Goal: Information Seeking & Learning: Find specific fact

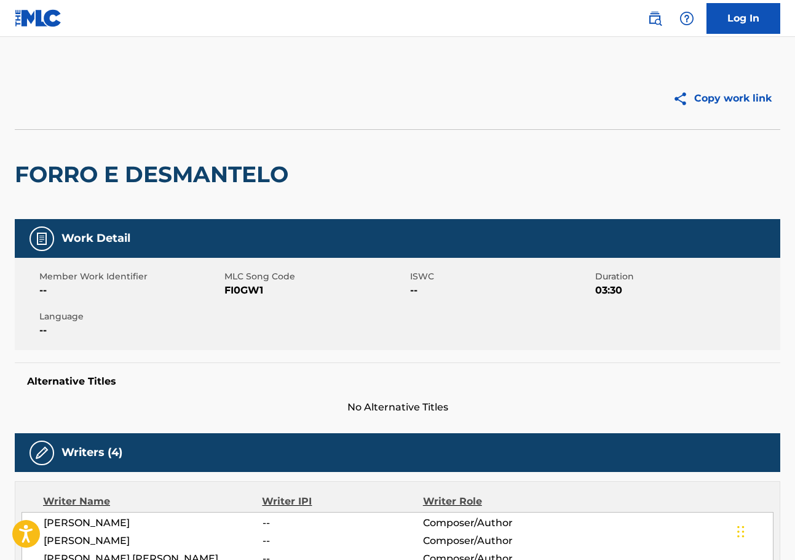
drag, startPoint x: 653, startPoint y: 20, endPoint x: 638, endPoint y: 31, distance: 18.5
click at [654, 19] on img at bounding box center [655, 18] width 15 height 15
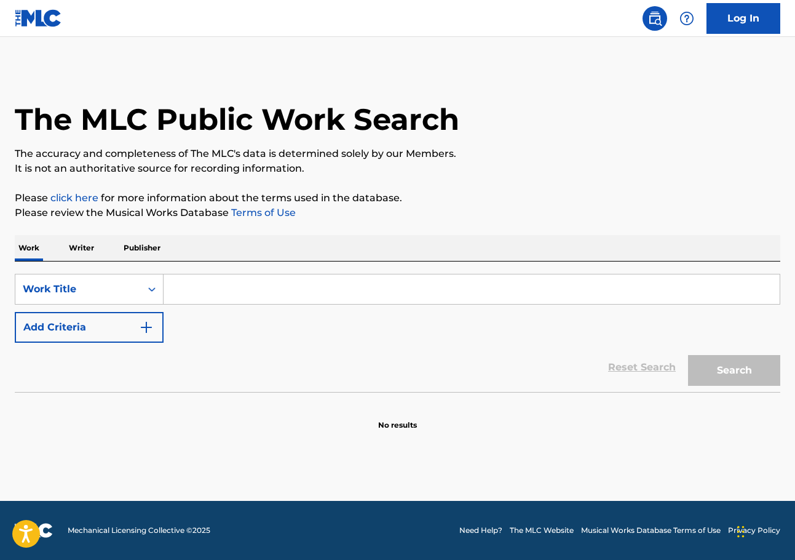
click at [175, 289] on input "Search Form" at bounding box center [472, 289] width 616 height 30
paste input "Sis Puella Magica!"
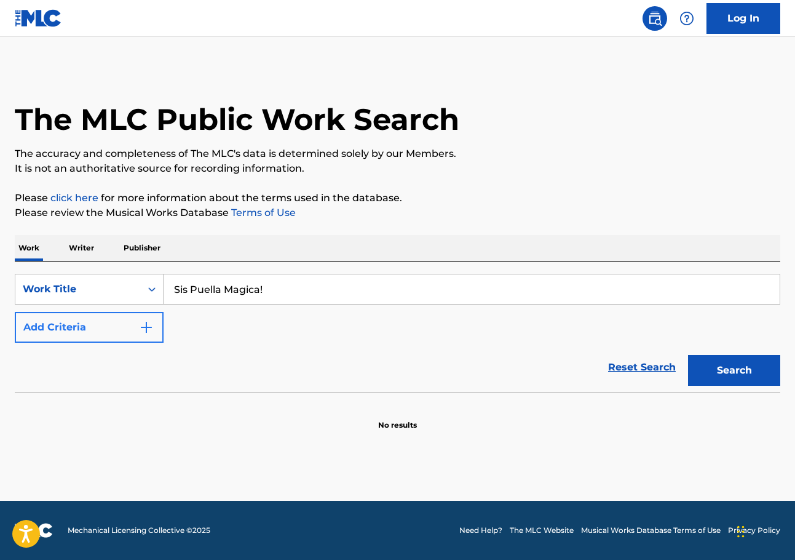
type input "Sis Puella Magica!"
click at [129, 326] on button "Add Criteria" at bounding box center [89, 327] width 149 height 31
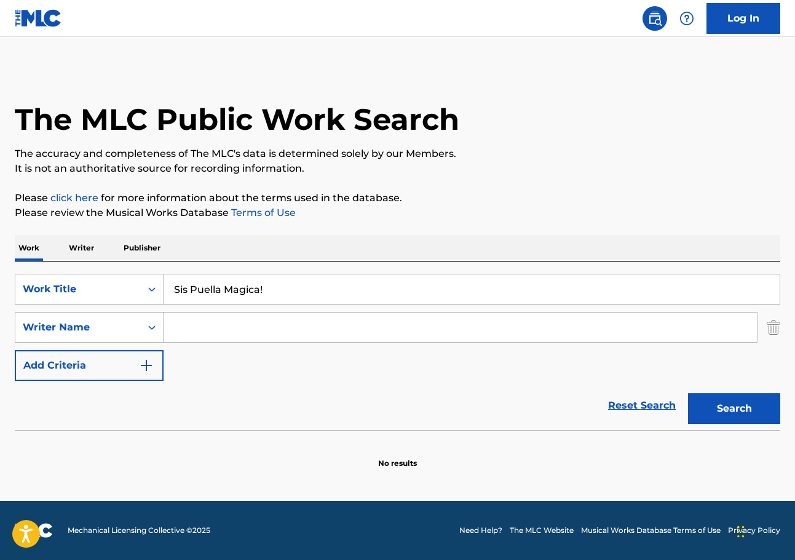
click at [203, 329] on input "Search Form" at bounding box center [461, 328] width 594 height 30
paste input "[PERSON_NAME]"
type input "[PERSON_NAME]"
click at [707, 395] on button "Search" at bounding box center [734, 408] width 92 height 31
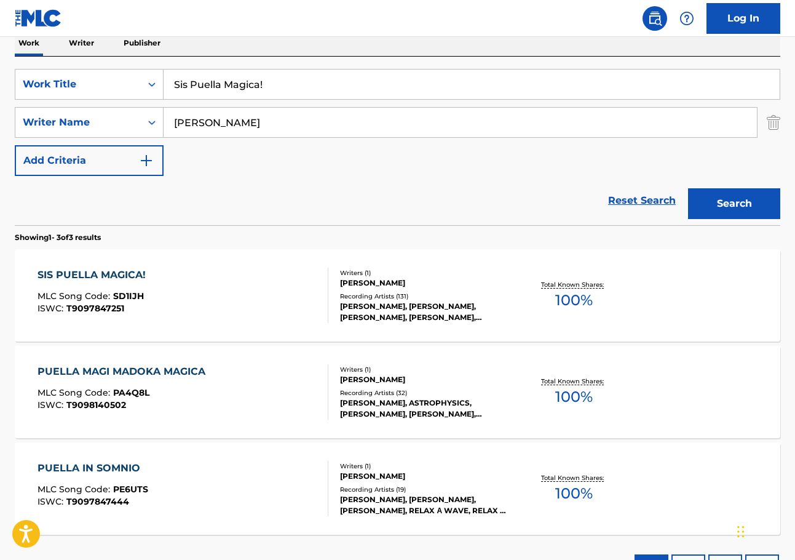
scroll to position [185, 0]
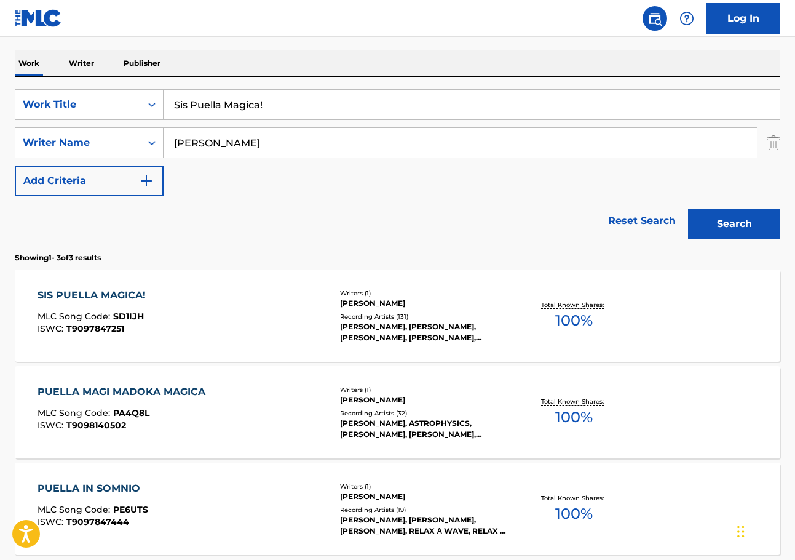
click at [418, 323] on div "[PERSON_NAME], [PERSON_NAME], [PERSON_NAME], [PERSON_NAME], [PERSON_NAME]" at bounding box center [425, 332] width 170 height 22
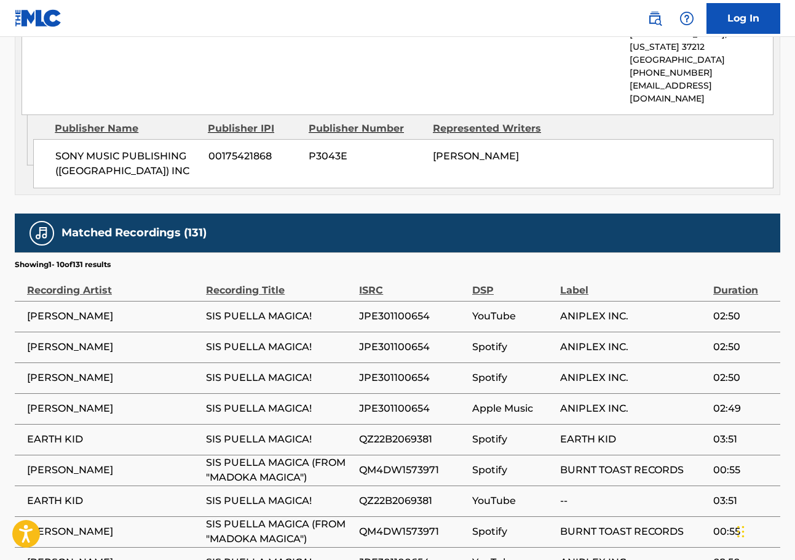
scroll to position [554, 0]
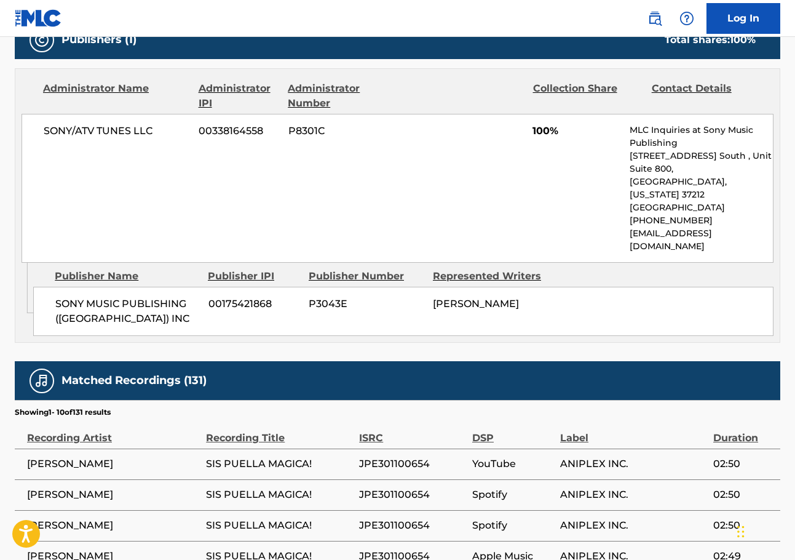
drag, startPoint x: 169, startPoint y: 1, endPoint x: 749, endPoint y: 243, distance: 628.5
click at [746, 269] on div "Publisher Name Publisher IPI Publisher Number Represented Writers" at bounding box center [403, 276] width 741 height 15
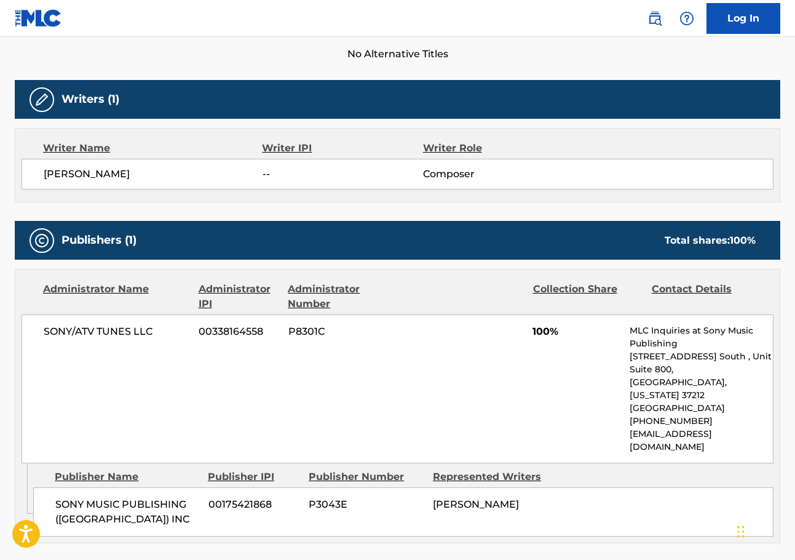
scroll to position [369, 0]
